Goal: Transaction & Acquisition: Purchase product/service

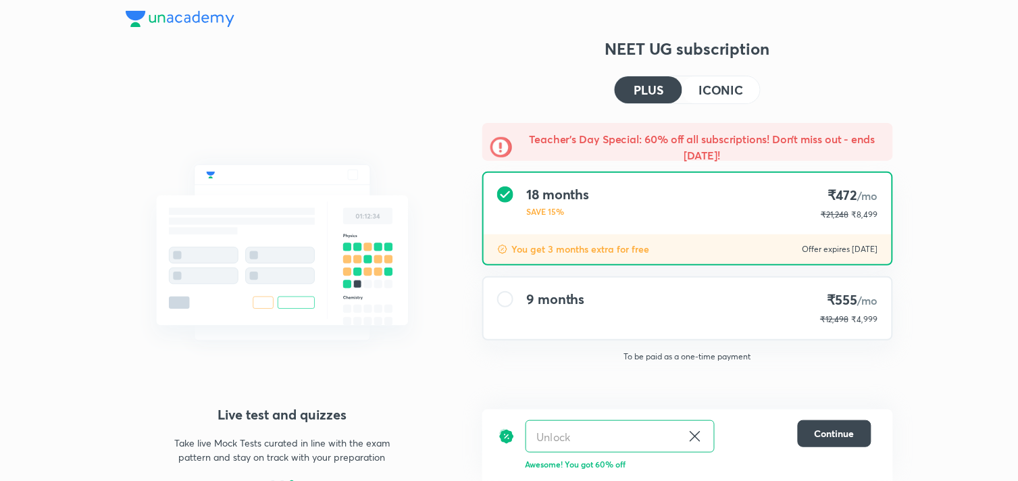
click at [696, 302] on div "9 months ₹555 /mo ₹12,498 ₹4,999" at bounding box center [688, 308] width 408 height 61
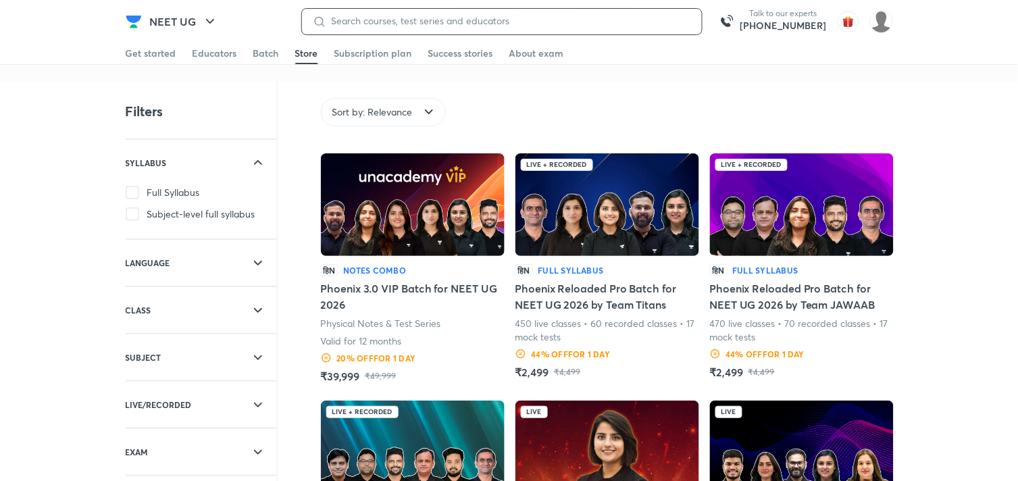
click at [377, 18] on input at bounding box center [508, 21] width 365 height 11
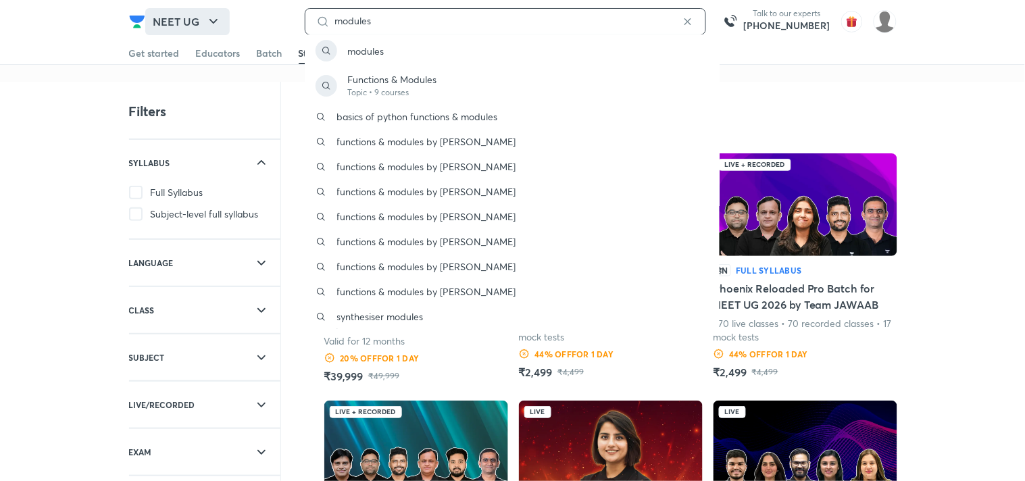
type input "modules"
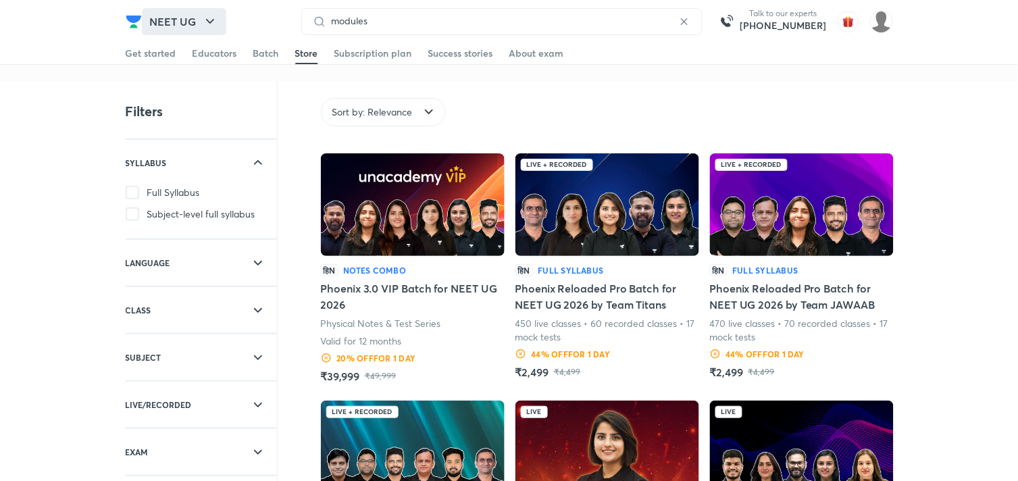
click at [161, 28] on button "NEET UG" at bounding box center [184, 21] width 84 height 27
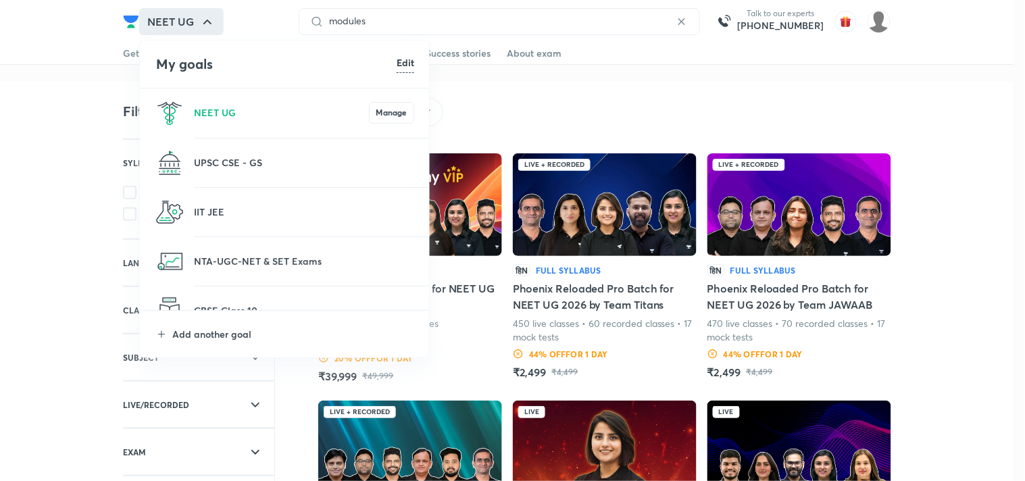
click at [189, 207] on li "IIT JEE" at bounding box center [285, 212] width 290 height 49
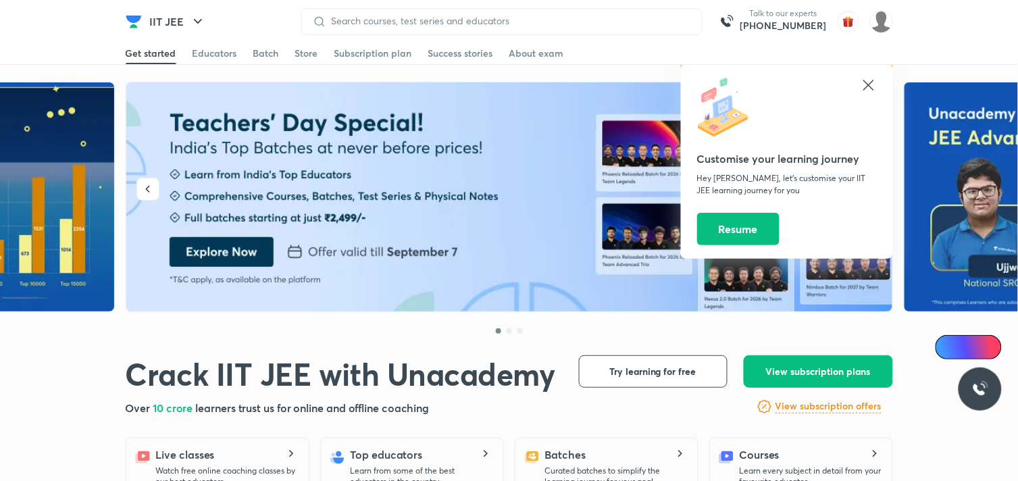
click at [867, 86] on icon at bounding box center [868, 85] width 10 height 10
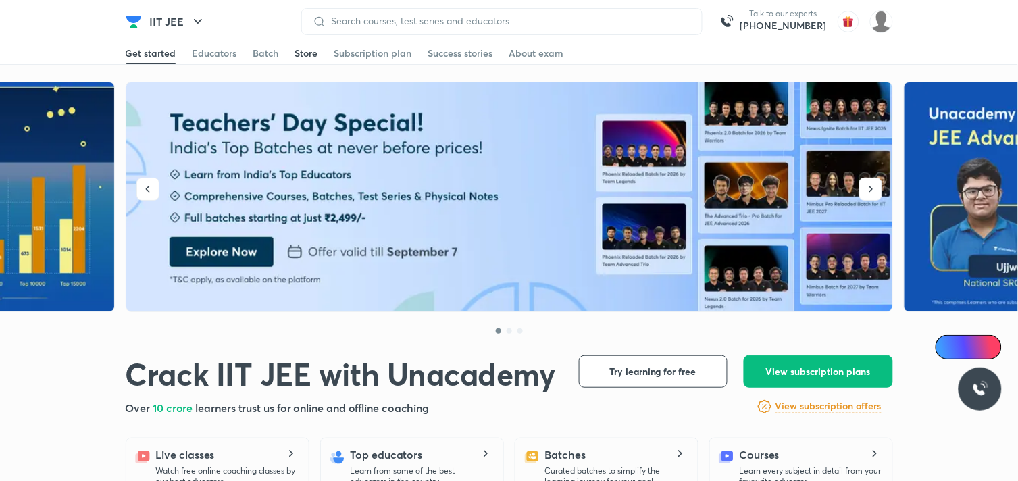
click at [309, 56] on div "Store" at bounding box center [306, 54] width 23 height 14
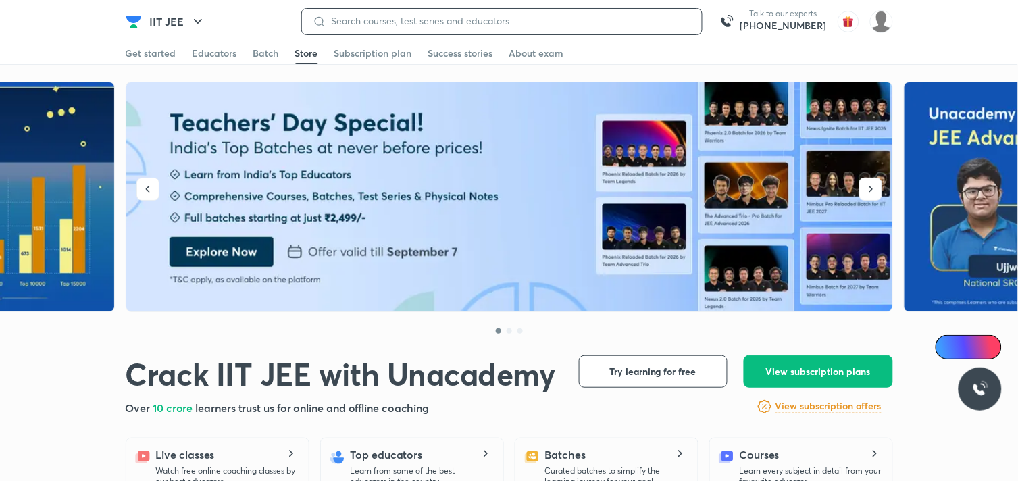
click at [399, 22] on input at bounding box center [508, 21] width 365 height 11
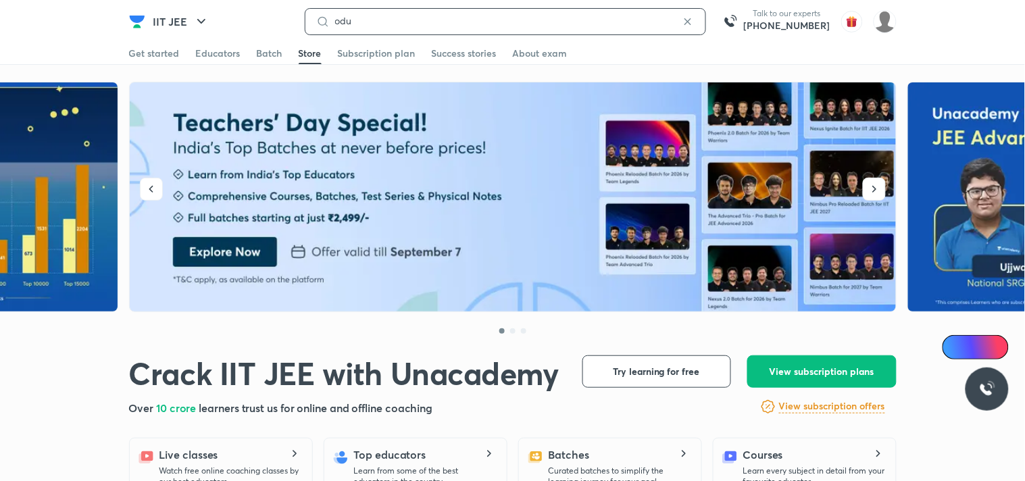
type input "odul"
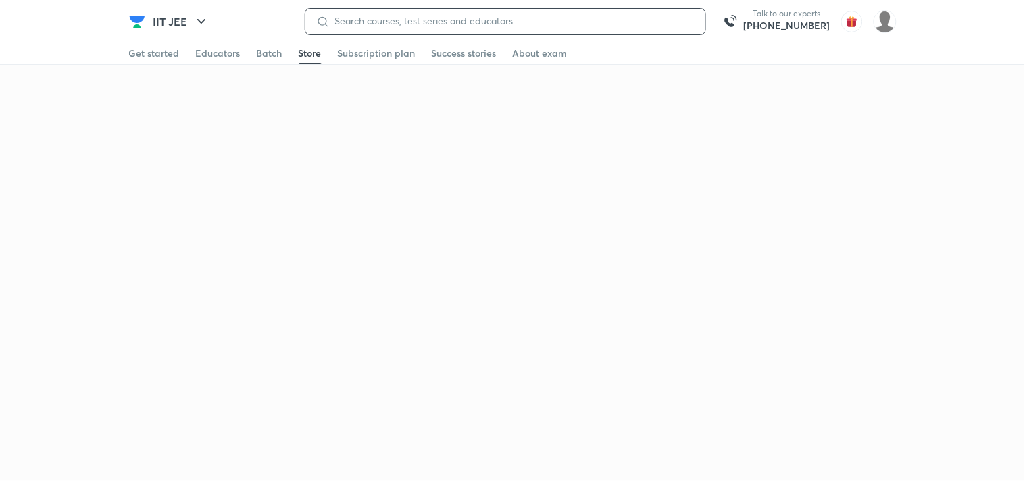
click at [399, 22] on input at bounding box center [512, 21] width 365 height 11
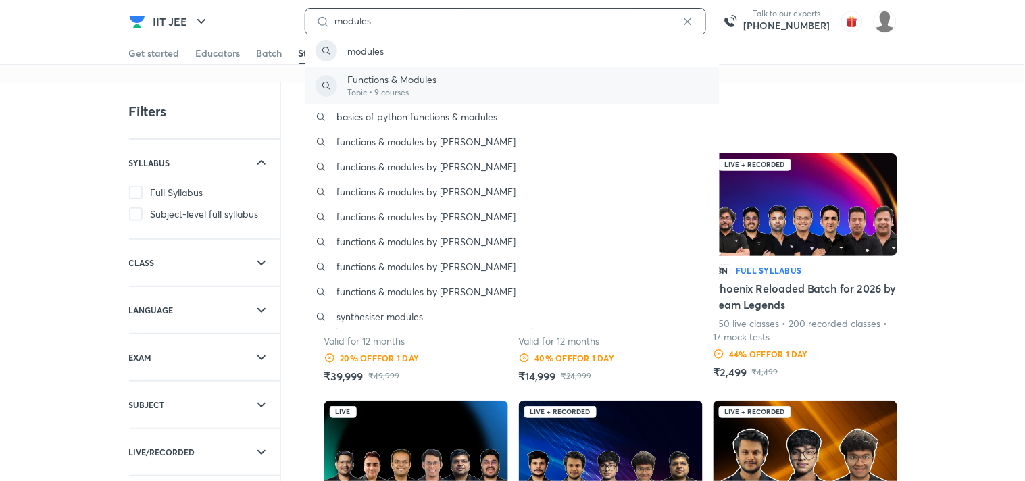
type input "modules"
click at [379, 82] on p "Functions & Modules" at bounding box center [392, 79] width 89 height 14
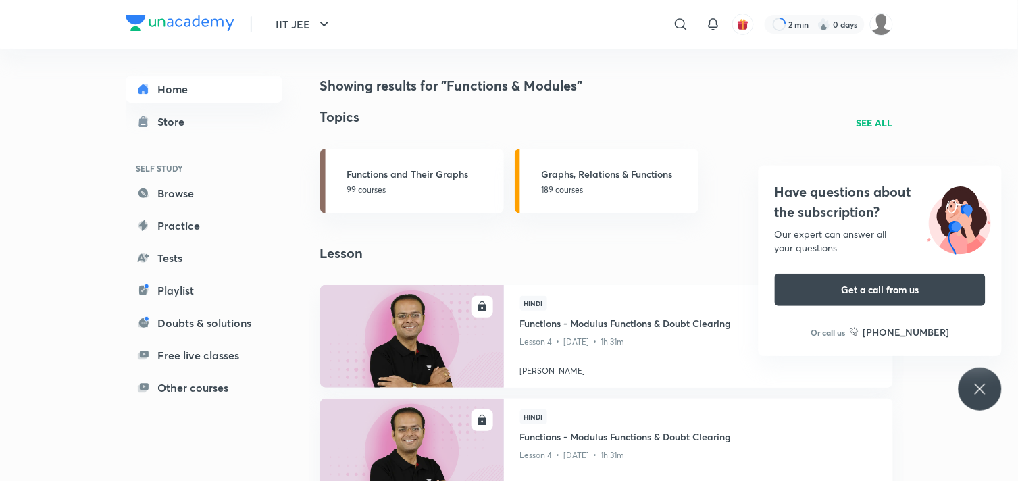
click at [992, 392] on div "Have questions about the subscription? Our expert can answer all your questions…" at bounding box center [980, 388] width 43 height 43
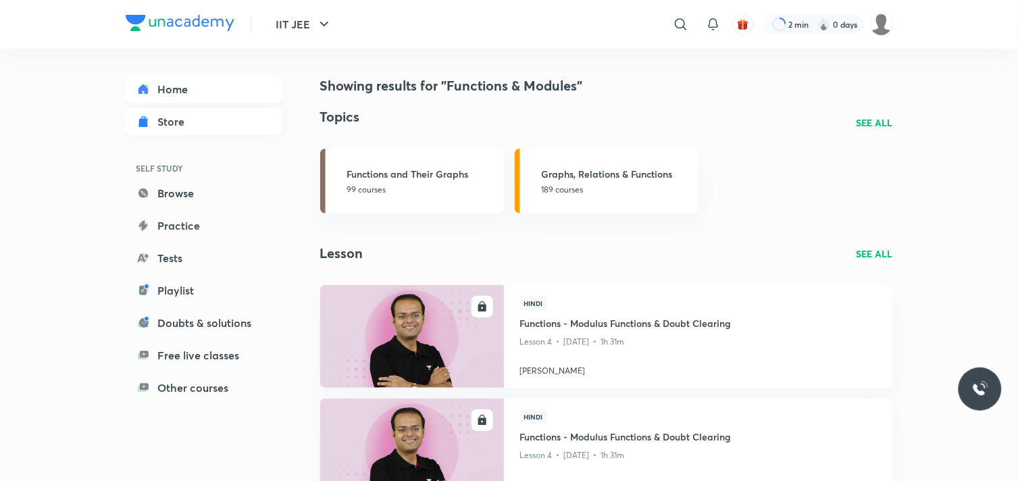
click at [182, 124] on div "Store" at bounding box center [175, 121] width 35 height 16
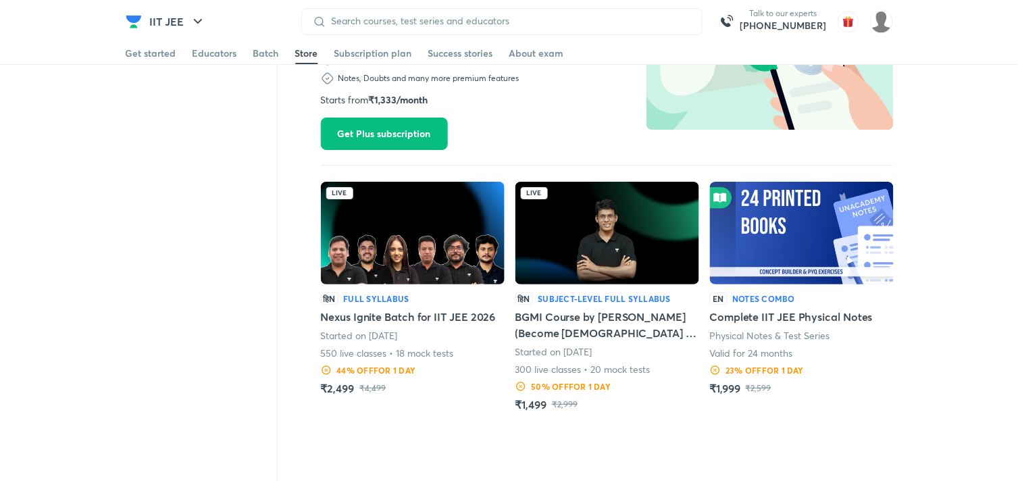
scroll to position [1193, 0]
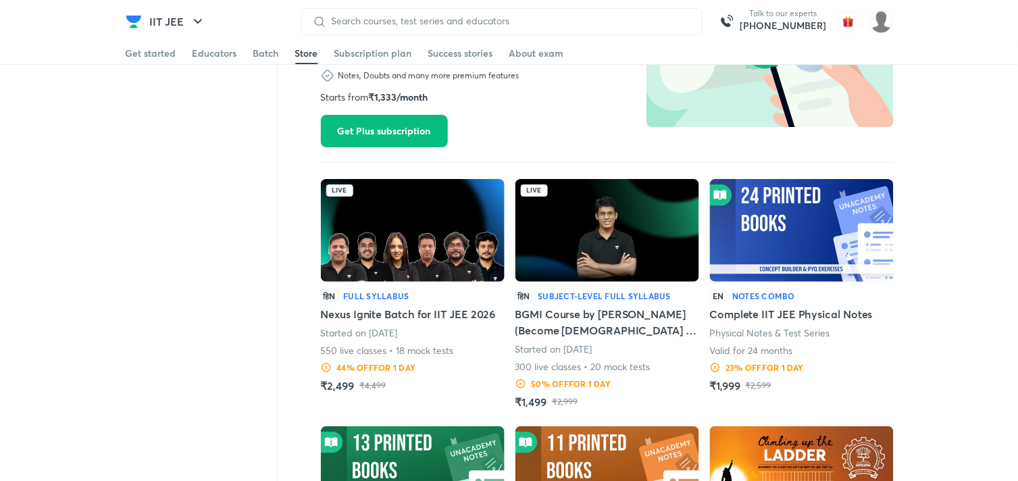
click at [743, 240] on img at bounding box center [802, 230] width 184 height 103
